Goal: Navigation & Orientation: Find specific page/section

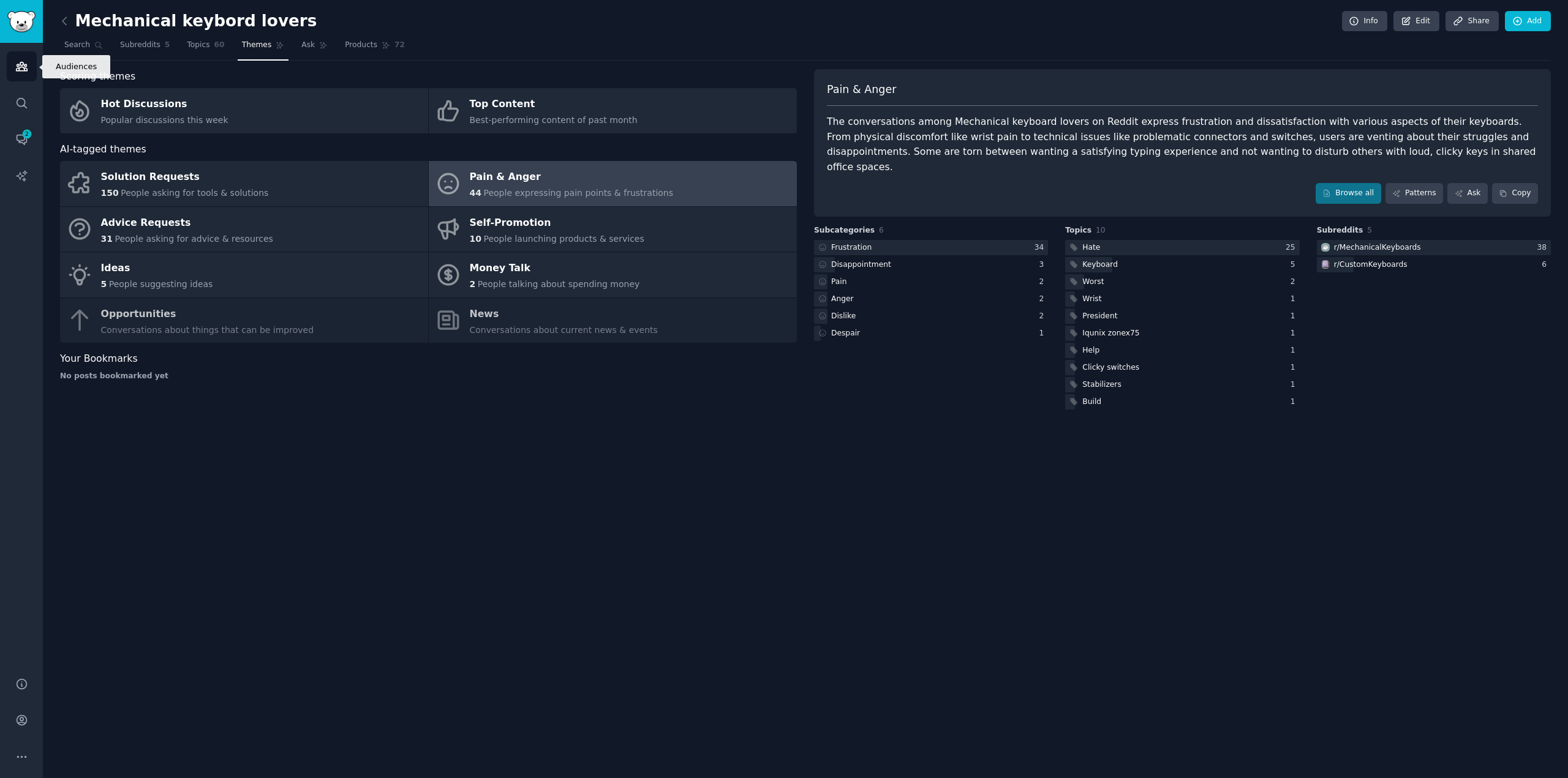
click at [22, 64] on icon "Sidebar" at bounding box center [21, 67] width 11 height 9
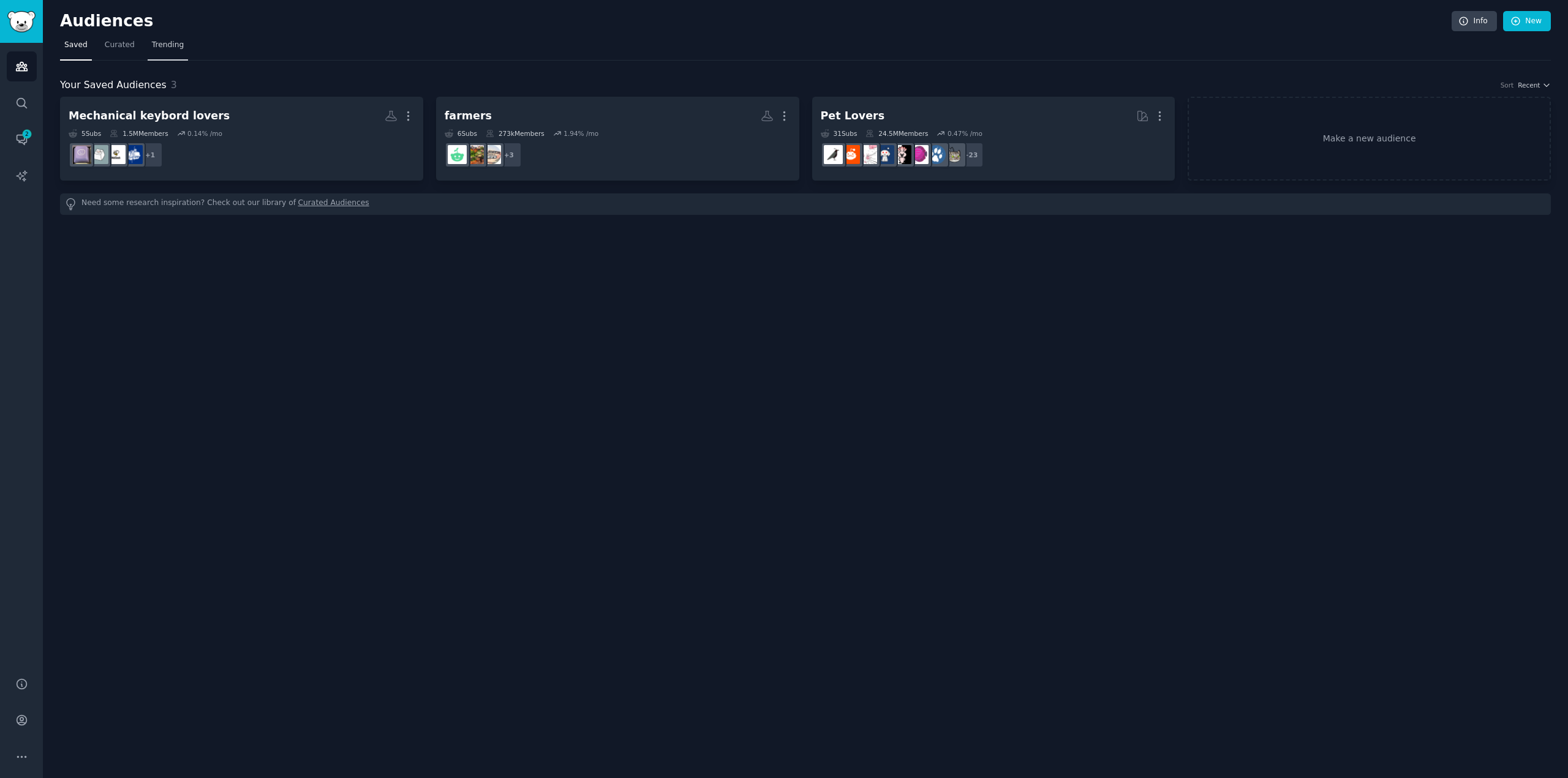
click at [173, 48] on span "Trending" at bounding box center [167, 45] width 32 height 11
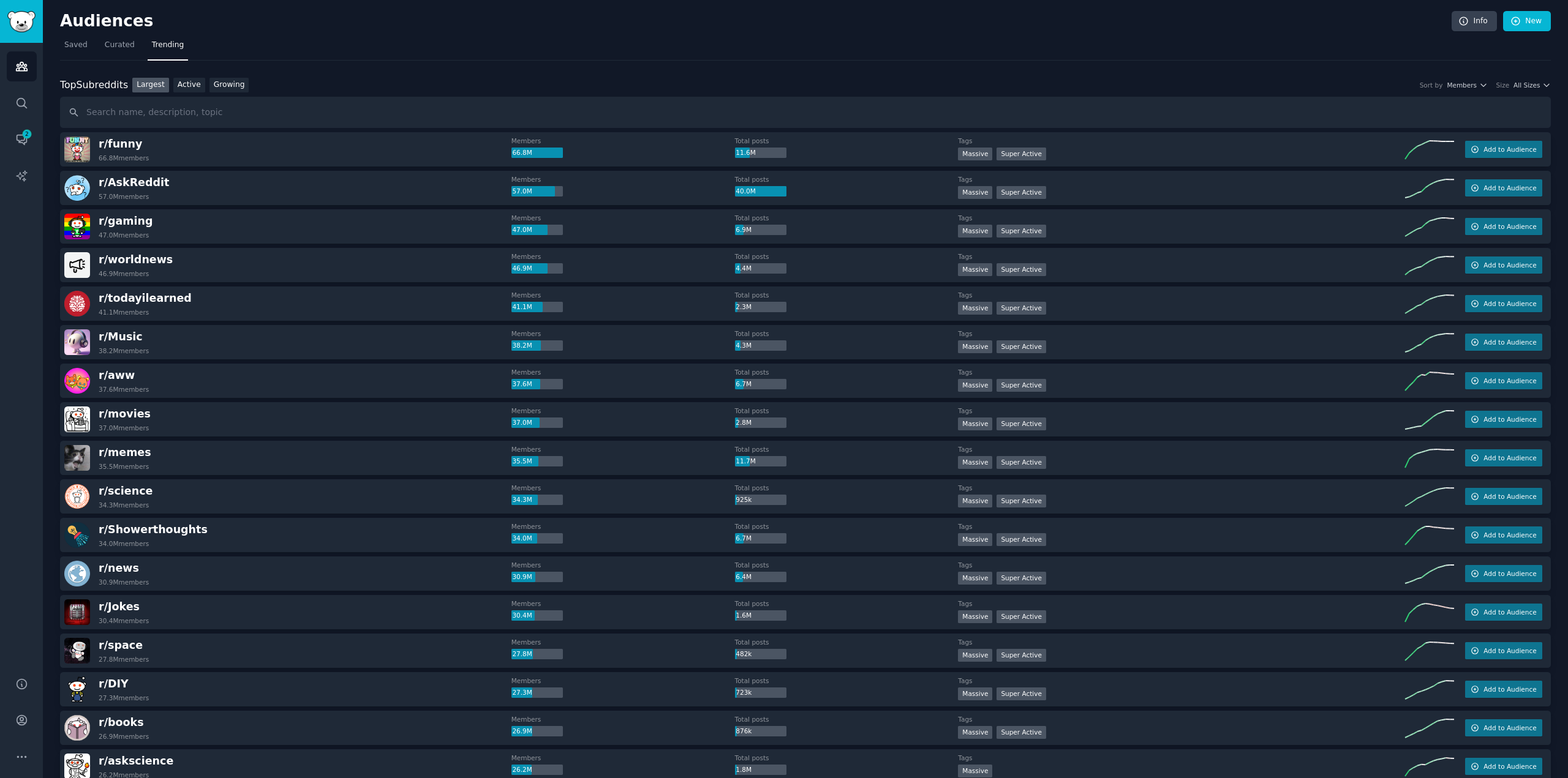
click at [0, 454] on div "Audiences Search Conversations 2 AI Reports" at bounding box center [21, 353] width 43 height 620
